Goal: Information Seeking & Learning: Learn about a topic

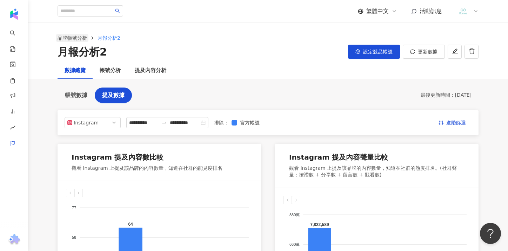
click at [82, 39] on link "品牌帳號分析" at bounding box center [72, 38] width 32 height 8
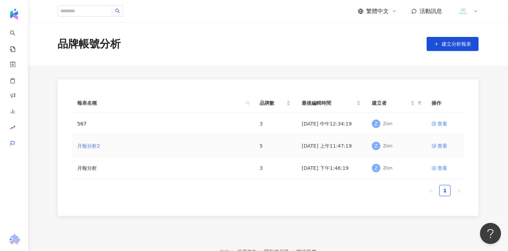
click at [92, 147] on link "月報分析2" at bounding box center [88, 146] width 23 height 8
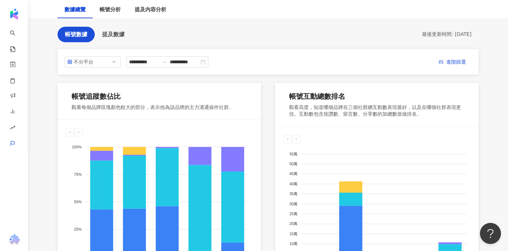
scroll to position [59, 0]
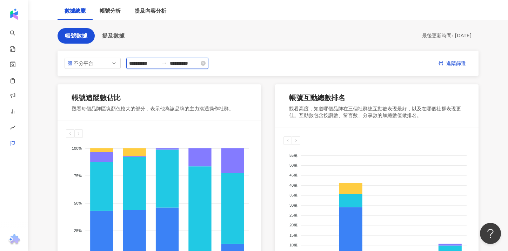
click at [156, 65] on input "**********" at bounding box center [143, 63] width 29 height 8
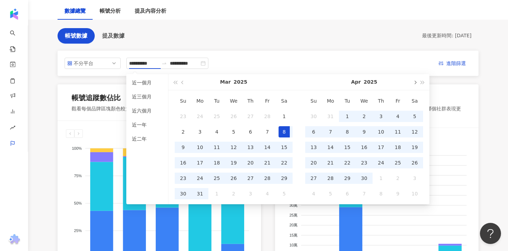
click at [413, 82] on button "button" at bounding box center [415, 82] width 8 height 16
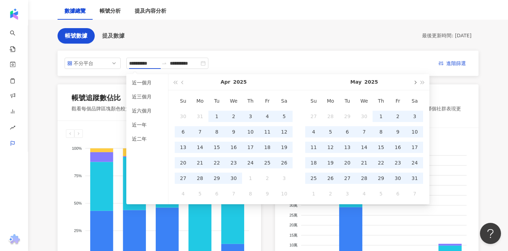
click at [413, 82] on button "button" at bounding box center [415, 82] width 8 height 16
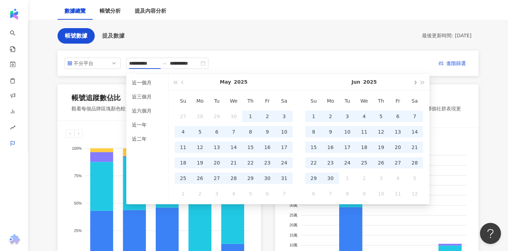
click at [413, 82] on button "button" at bounding box center [415, 82] width 8 height 16
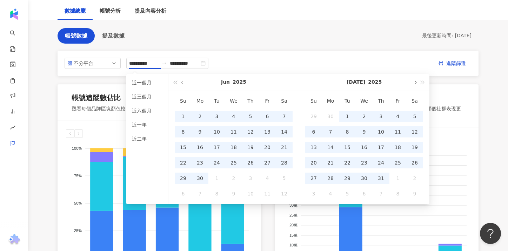
click at [413, 82] on button "button" at bounding box center [415, 82] width 8 height 16
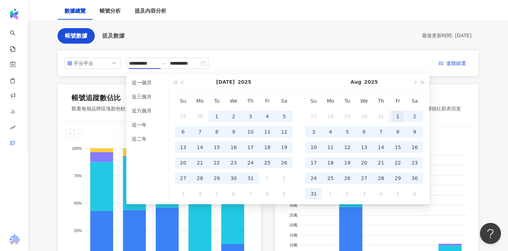
type input "**********"
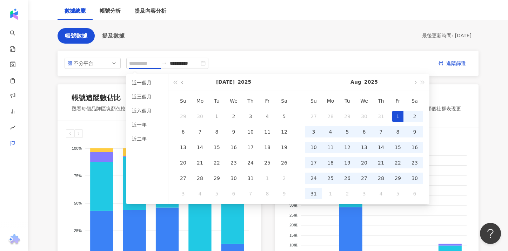
click at [398, 114] on div "1" at bounding box center [397, 116] width 11 height 11
click at [313, 192] on div "31" at bounding box center [313, 193] width 11 height 11
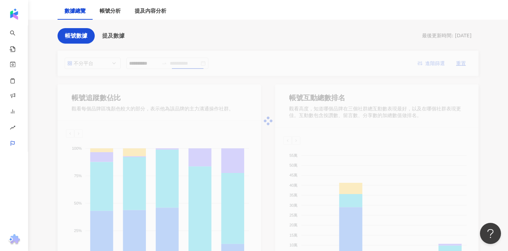
type input "**********"
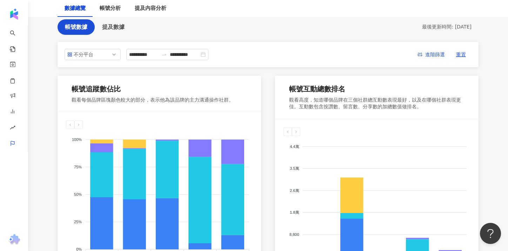
scroll to position [28, 0]
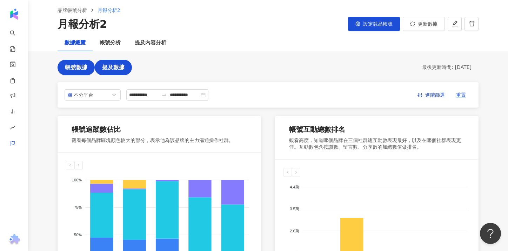
click at [120, 66] on span "提及數據" at bounding box center [113, 67] width 22 height 6
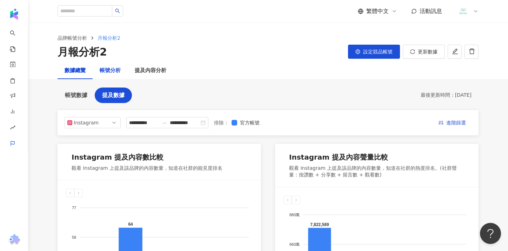
click at [111, 71] on div "帳號分析" at bounding box center [110, 70] width 21 height 8
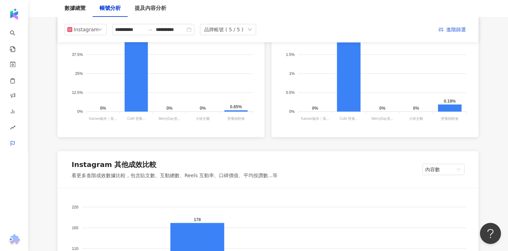
scroll to position [530, 0]
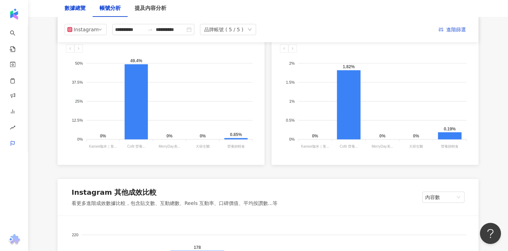
click at [80, 9] on div "數據總覽" at bounding box center [75, 8] width 21 height 8
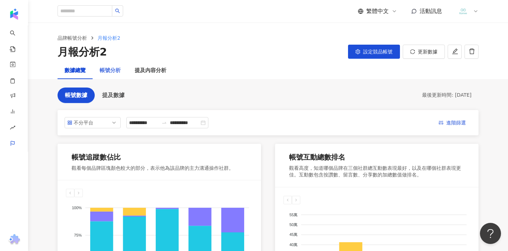
click at [112, 78] on div "帳號分析" at bounding box center [110, 70] width 35 height 17
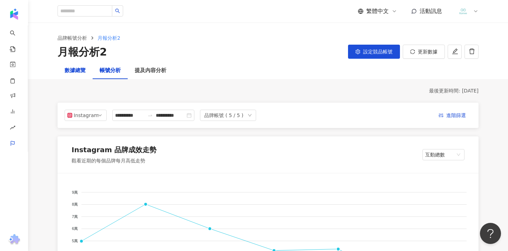
click at [76, 72] on div "數據總覽" at bounding box center [75, 70] width 21 height 8
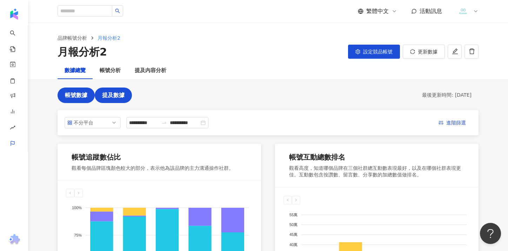
click at [109, 89] on button "提及數據" at bounding box center [113, 94] width 37 height 15
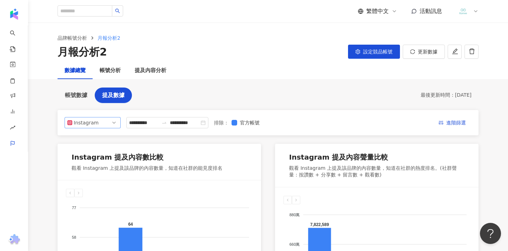
click at [106, 119] on span "Instagram" at bounding box center [92, 122] width 51 height 11
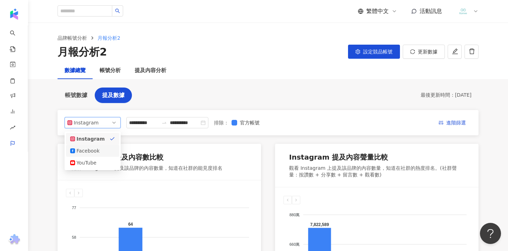
click at [98, 150] on div "Facebook" at bounding box center [87, 151] width 23 height 8
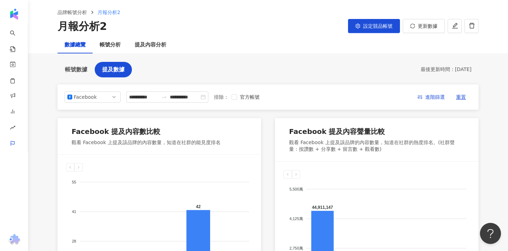
scroll to position [24, 0]
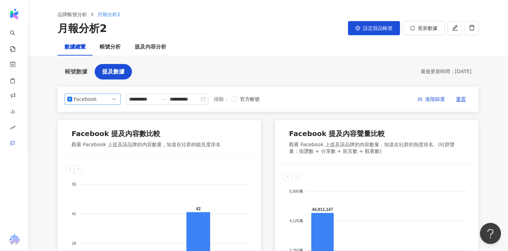
click at [105, 101] on span "Facebook" at bounding box center [92, 99] width 51 height 11
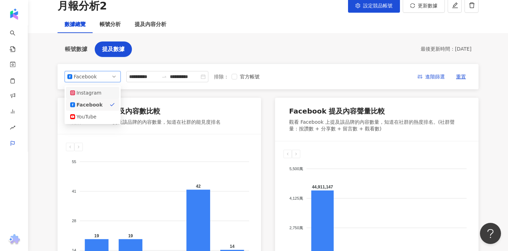
click at [99, 93] on div "Instagram" at bounding box center [87, 93] width 23 height 8
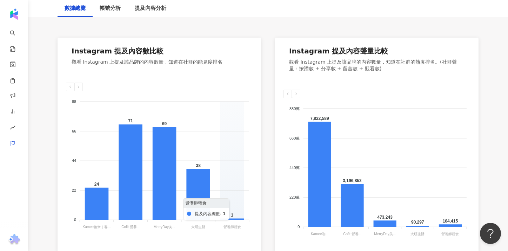
scroll to position [107, 0]
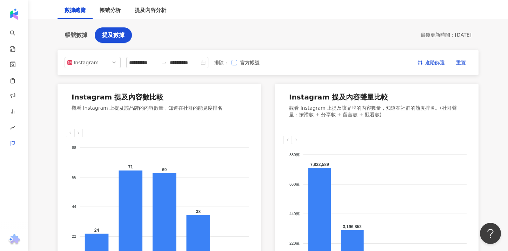
click at [240, 65] on label "官方帳號" at bounding box center [247, 63] width 31 height 8
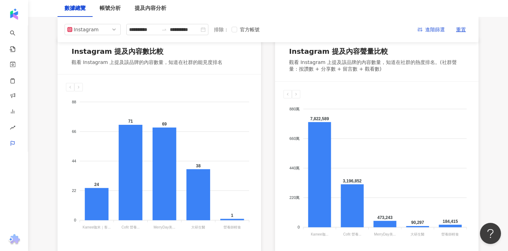
scroll to position [0, 0]
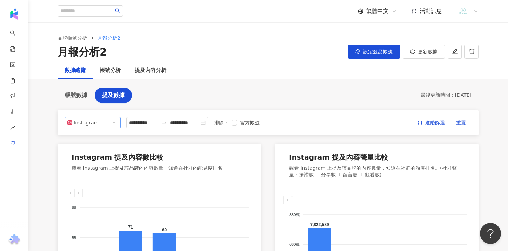
click at [96, 122] on div "Instagram" at bounding box center [85, 122] width 23 height 11
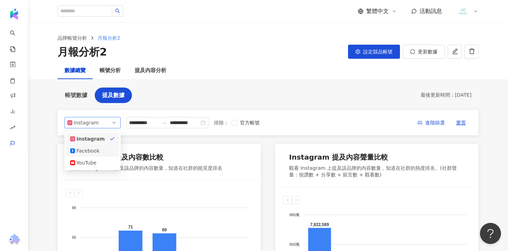
click at [91, 149] on div "Facebook" at bounding box center [87, 151] width 23 height 8
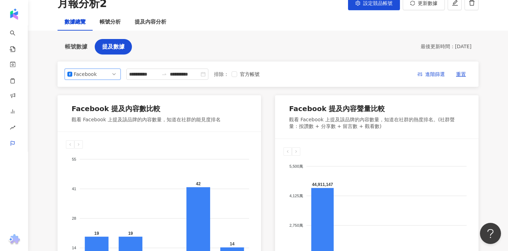
scroll to position [47, 0]
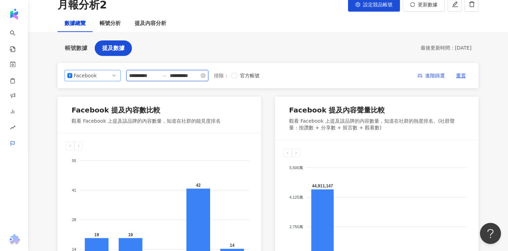
click at [155, 75] on input "**********" at bounding box center [143, 76] width 29 height 8
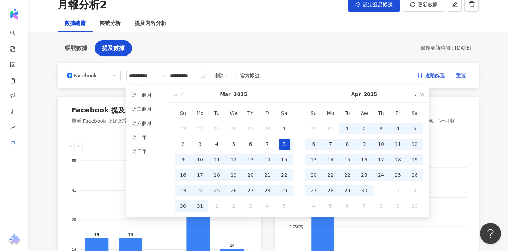
click at [414, 98] on button "button" at bounding box center [415, 94] width 8 height 16
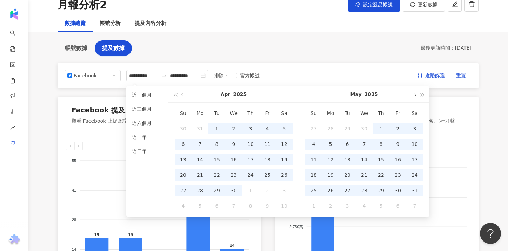
click at [414, 98] on button "button" at bounding box center [415, 94] width 8 height 16
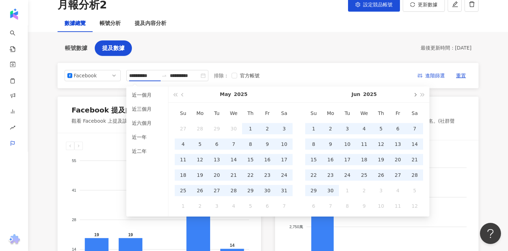
click at [414, 98] on button "button" at bounding box center [415, 94] width 8 height 16
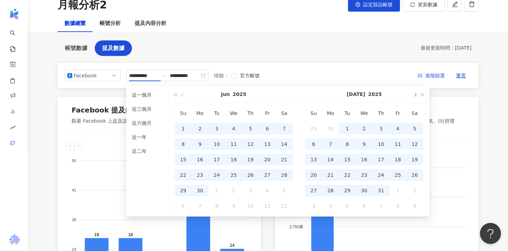
click at [413, 97] on button "button" at bounding box center [415, 94] width 8 height 16
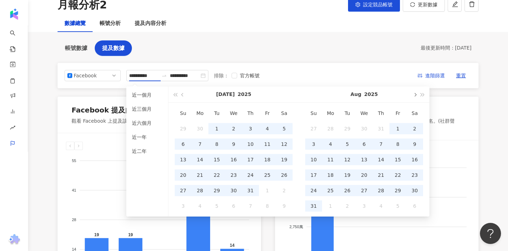
click at [413, 97] on button "button" at bounding box center [415, 94] width 8 height 16
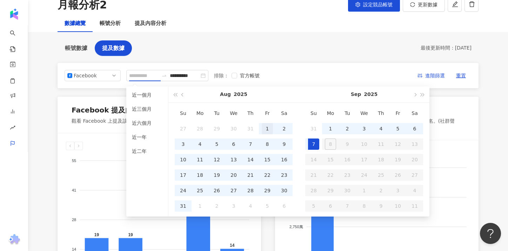
type input "**********"
click at [266, 130] on div "1" at bounding box center [267, 128] width 11 height 11
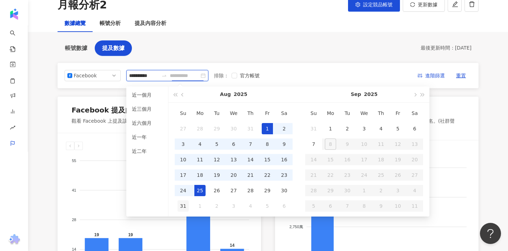
type input "**********"
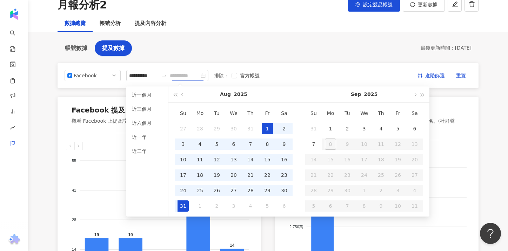
click at [179, 205] on div "31" at bounding box center [183, 205] width 11 height 11
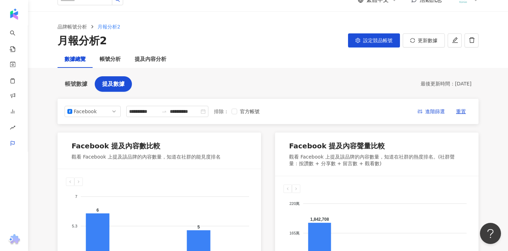
scroll to position [2, 0]
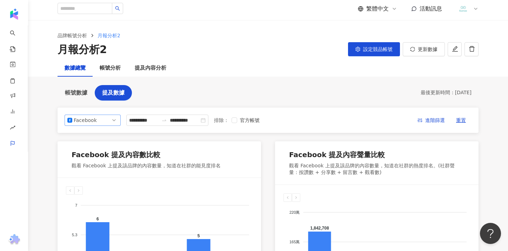
click at [95, 118] on div "Facebook" at bounding box center [85, 120] width 23 height 11
click at [99, 123] on span "Facebook" at bounding box center [92, 120] width 51 height 11
click at [91, 134] on div "Instagram" at bounding box center [87, 136] width 23 height 8
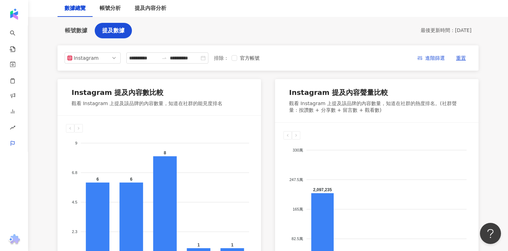
scroll to position [0, 0]
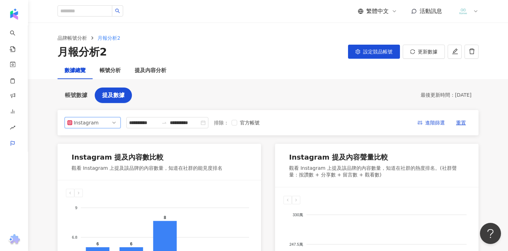
click at [113, 122] on span "Instagram" at bounding box center [92, 122] width 51 height 11
click at [95, 161] on div "YouTube" at bounding box center [87, 163] width 23 height 8
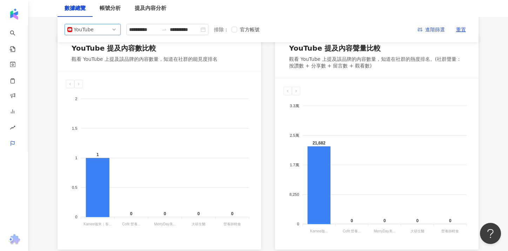
scroll to position [110, 0]
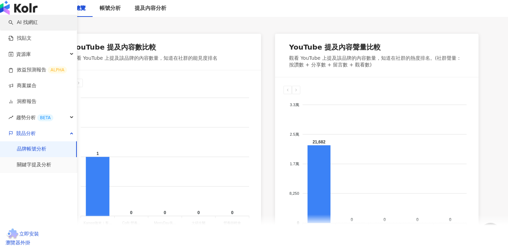
click at [38, 26] on link "AI 找網紅" at bounding box center [22, 22] width 29 height 7
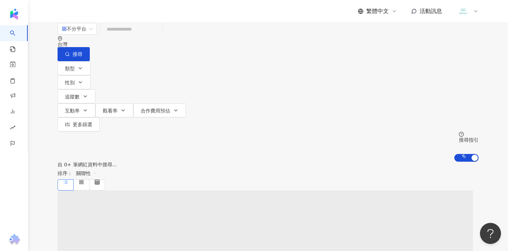
click at [43, 40] on div "不分平台 台灣 搜尋 類型 性別 追蹤數 互動率 觀看率 合作費用預估 更多篩選 搜尋指引 AI 開啟 AI 關閉" at bounding box center [268, 91] width 480 height 139
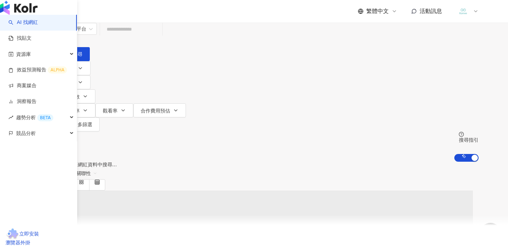
click at [28, 26] on link "AI 找網紅" at bounding box center [22, 22] width 29 height 7
